Goal: Task Accomplishment & Management: Use online tool/utility

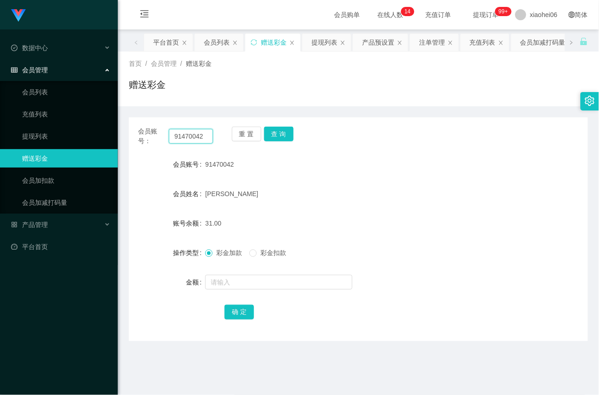
drag, startPoint x: 208, startPoint y: 133, endPoint x: 56, endPoint y: 148, distance: 153.4
click at [56, 148] on section "Jingdong工作台代理端 数据中心 会员管理 会员列表 充值列表 提现列表 赠送彩金 会员加扣款 会员加减打码量 产品管理 平台首页 保存配置 重置配置 …" at bounding box center [299, 279] width 599 height 558
paste input "91470042"
type input "91470042"
click at [228, 285] on input "text" at bounding box center [278, 282] width 147 height 15
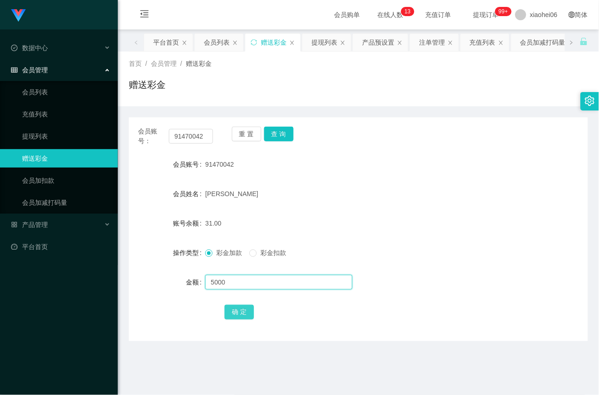
type input "5000"
click at [240, 309] on button "确 定" at bounding box center [238, 311] width 29 height 15
click at [280, 135] on button "查 询" at bounding box center [278, 133] width 29 height 15
click at [565, 184] on div "会员姓名 [PERSON_NAME]" at bounding box center [358, 193] width 459 height 18
drag, startPoint x: 215, startPoint y: 135, endPoint x: 156, endPoint y: 135, distance: 58.9
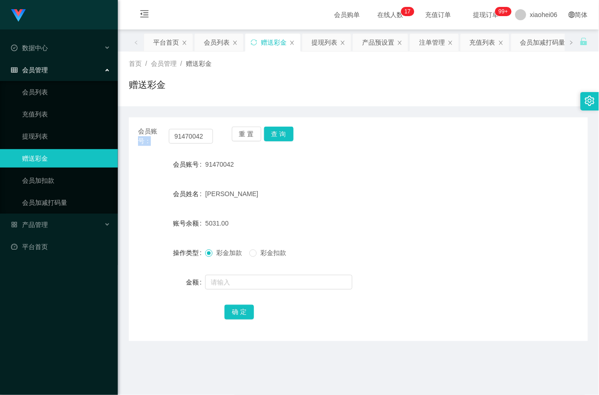
click at [156, 135] on div "会员账号： 91470042 重 置 查 询" at bounding box center [358, 135] width 459 height 19
click at [205, 136] on input "91470042" at bounding box center [191, 136] width 44 height 15
click at [203, 137] on input "91470042" at bounding box center [191, 136] width 44 height 15
drag, startPoint x: 205, startPoint y: 137, endPoint x: 154, endPoint y: 135, distance: 51.1
click at [154, 135] on div "会员账号： 91470042" at bounding box center [175, 135] width 75 height 19
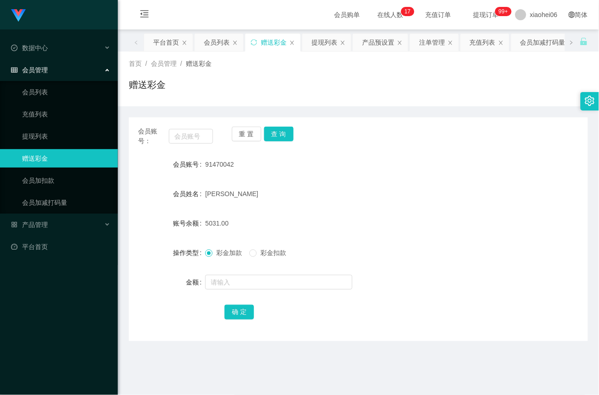
drag, startPoint x: 394, startPoint y: 155, endPoint x: 402, endPoint y: 108, distance: 48.5
click at [394, 155] on div "91470042" at bounding box center [339, 164] width 268 height 18
click at [199, 133] on input "text" at bounding box center [191, 136] width 44 height 15
paste input "Siangg"
type input "Siangg"
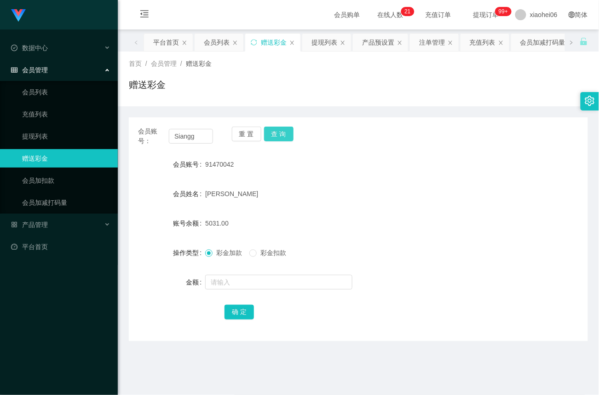
click at [283, 132] on button "查 询" at bounding box center [278, 133] width 29 height 15
click at [304, 79] on div "赠送彩金" at bounding box center [358, 88] width 459 height 21
drag, startPoint x: 203, startPoint y: 135, endPoint x: 131, endPoint y: 136, distance: 72.2
click at [131, 136] on div "会员账号： Siangg 重 置 查 询" at bounding box center [358, 135] width 459 height 19
click at [280, 132] on button "查 询" at bounding box center [278, 133] width 29 height 15
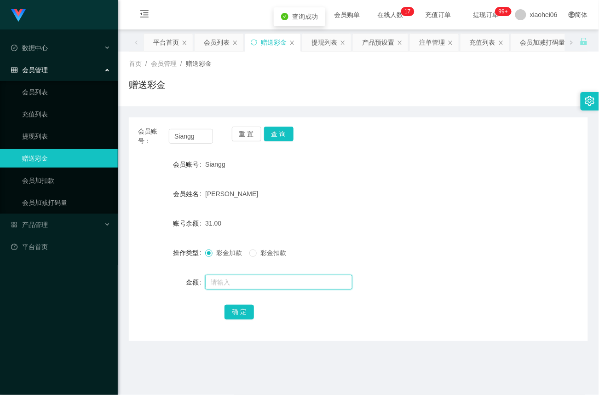
drag, startPoint x: 242, startPoint y: 281, endPoint x: 269, endPoint y: 289, distance: 28.6
click at [242, 281] on input "text" at bounding box center [278, 282] width 147 height 15
type input "1000"
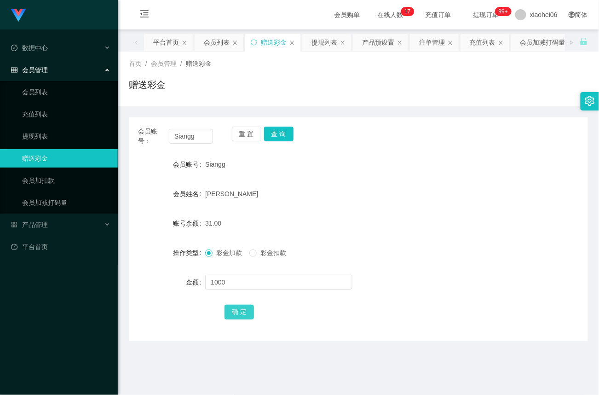
click at [241, 311] on button "确 定" at bounding box center [238, 311] width 29 height 15
